Goal: Information Seeking & Learning: Learn about a topic

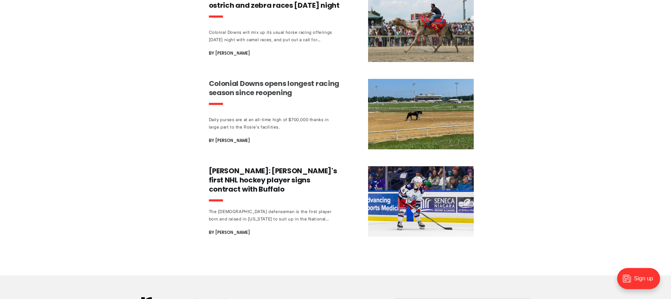
scroll to position [2183, 0]
click at [396, 94] on img at bounding box center [421, 114] width 106 height 70
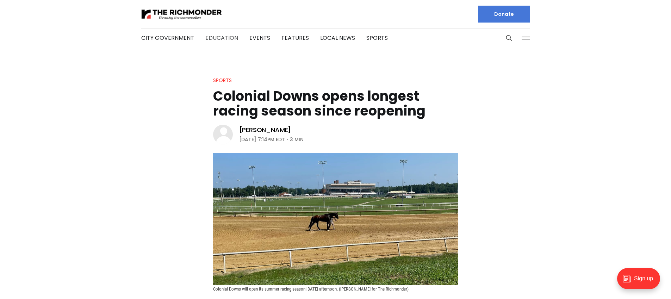
click at [221, 37] on link "Education" at bounding box center [221, 38] width 33 height 8
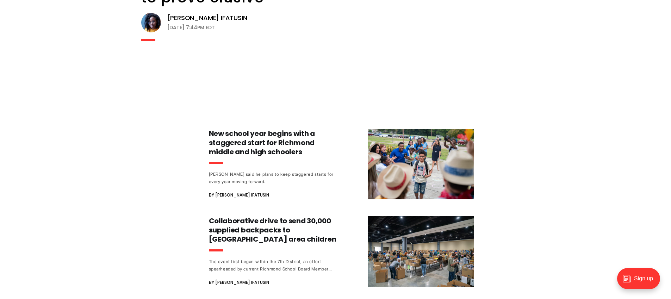
scroll to position [772, 0]
